Goal: Navigation & Orientation: Find specific page/section

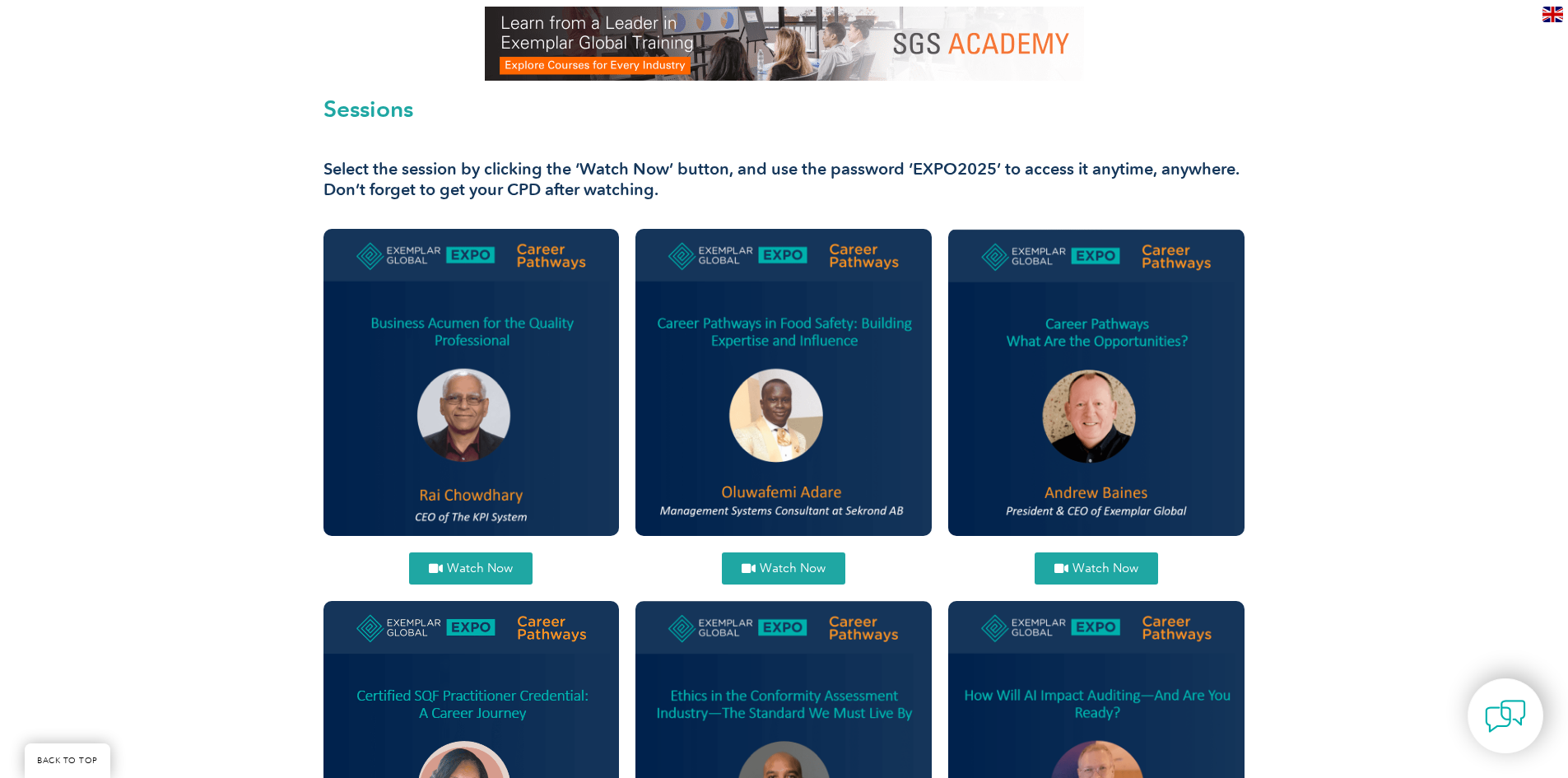
scroll to position [453, 0]
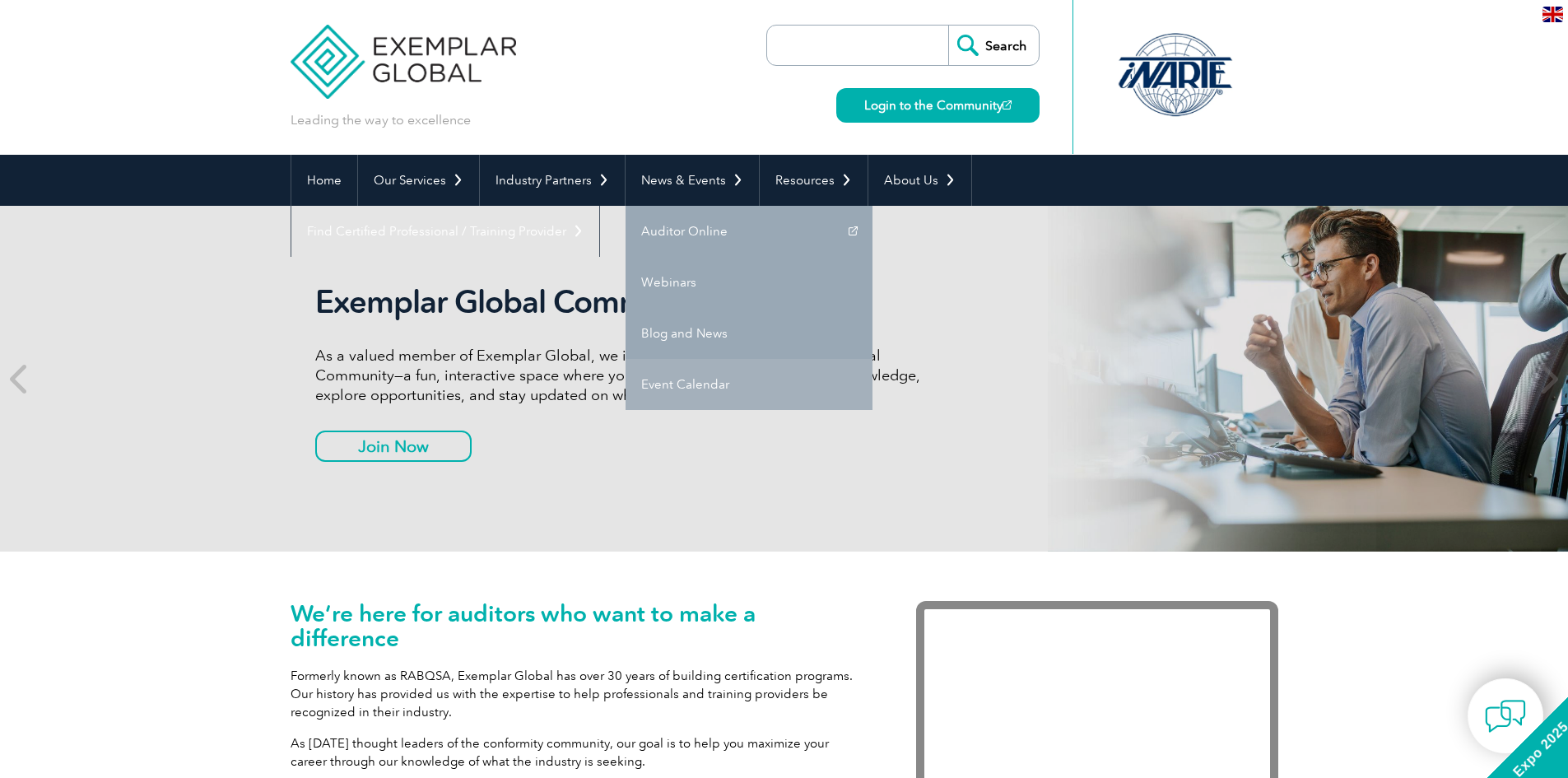
click at [669, 388] on link "Event Calendar" at bounding box center [749, 384] width 247 height 51
